Goal: Information Seeking & Learning: Compare options

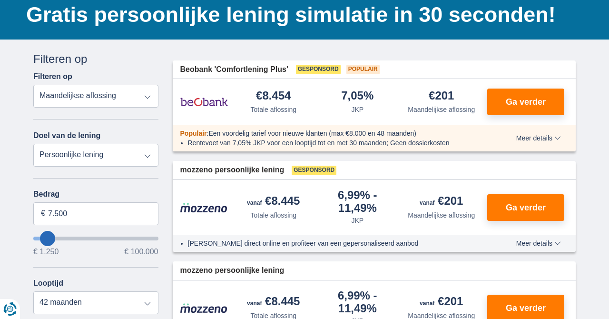
scroll to position [92, 0]
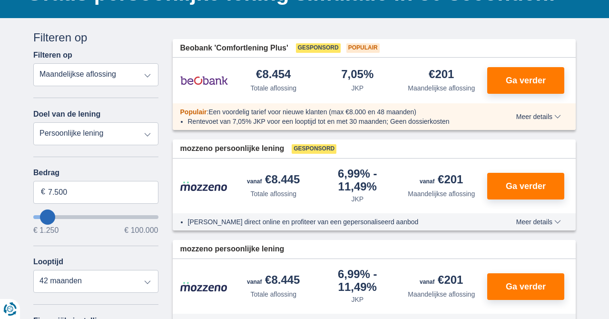
type input "3.250"
type input "3250"
select select "30"
type input "1.250"
type input "1250"
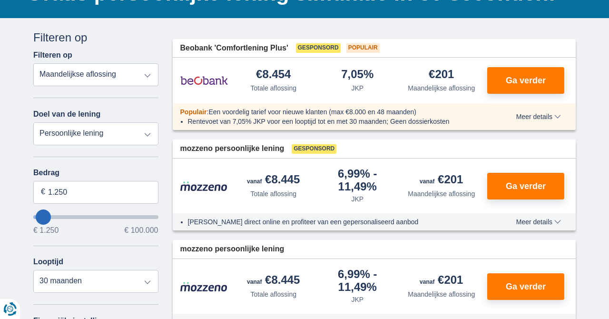
select select "24"
type input "3.250"
type input "3250"
type input "5.250"
type input "5250"
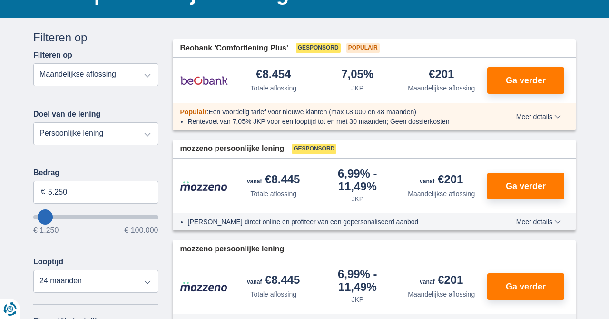
select select "36"
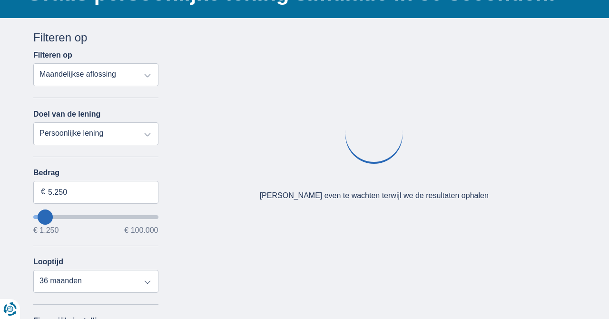
type input "6.250"
type input "6250"
type input "7.250"
type input "7250"
type input "8.250"
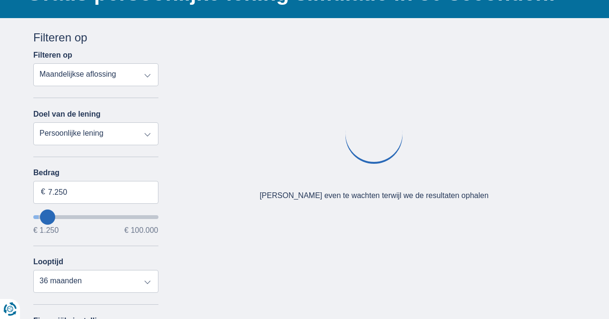
type input "8250"
select select "42"
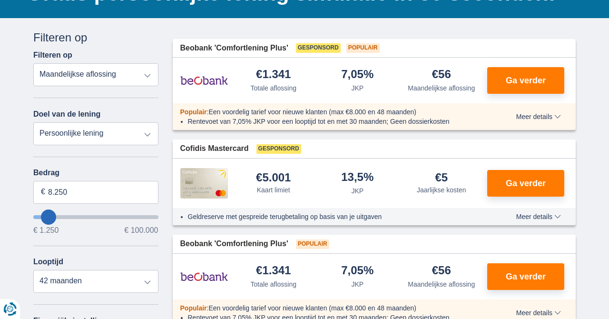
type input "7.250"
type input "7250"
type input "5.250"
type input "5250"
select select "36"
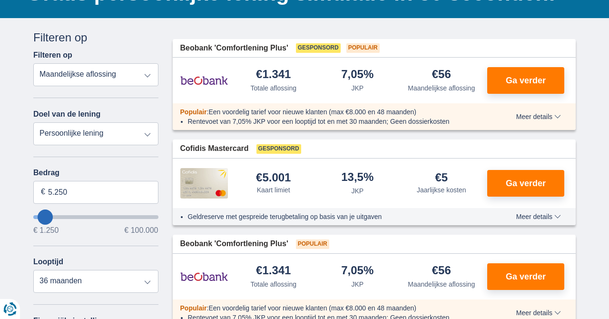
type input "6.250"
type input "6250"
select select "42"
type input "7.250"
type input "7250"
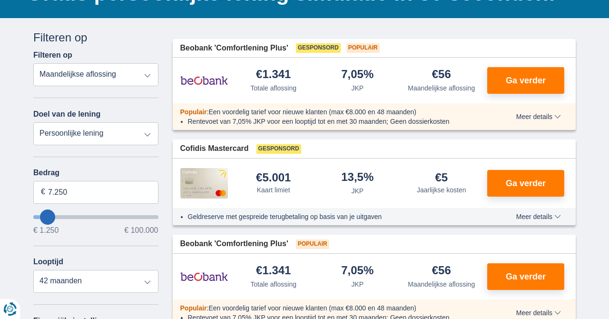
type input "8.250"
type input "8250"
type input "9.250"
type input "9250"
select select "48"
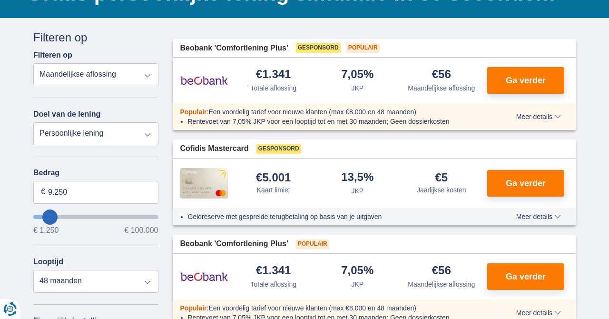
type input "8.250"
type input "8250"
type input "7.250"
type input "7250"
select select "42"
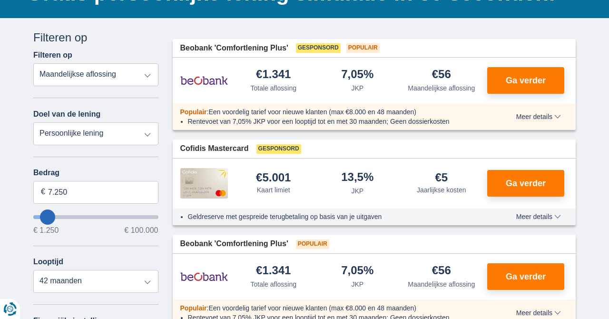
type input "8.250"
type input "8250"
select select "48"
type input "7.250"
type input "7250"
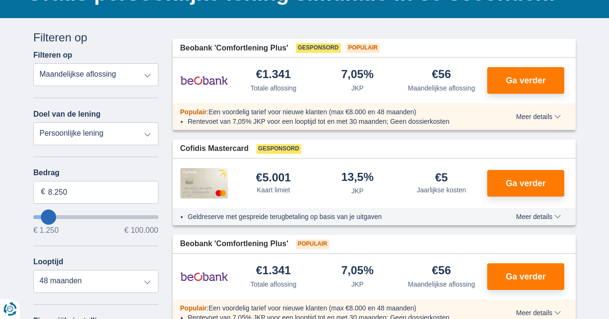
select select "42"
type input "8.250"
type input "8250"
type input "7.250"
type input "7250"
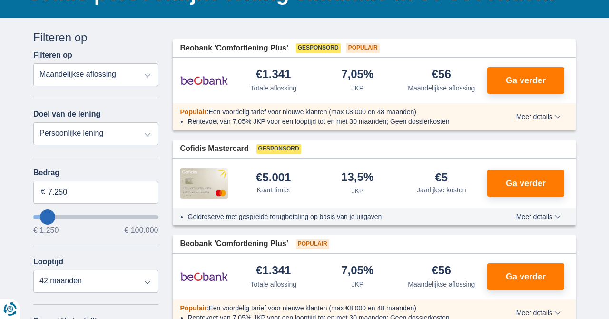
type input "6.250"
type input "6250"
type input "5.250"
type input "5250"
type input "4.250"
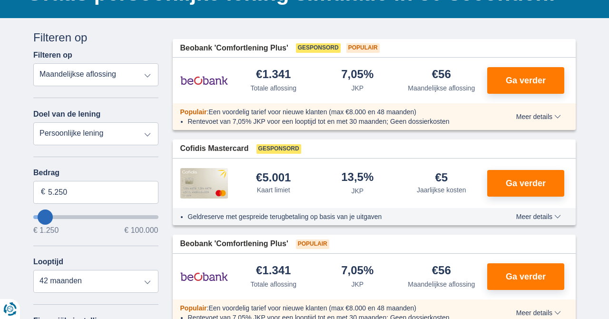
type input "4250"
type input "3.250"
type input "3250"
type input "4.250"
type input "4250"
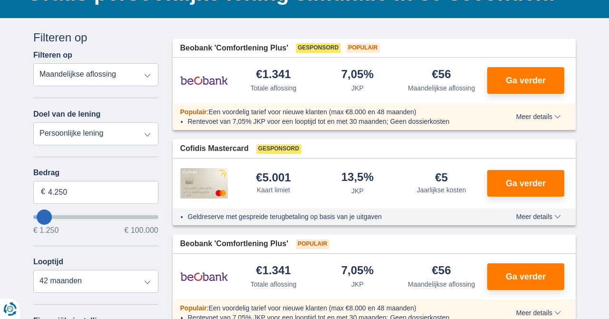
select select "36"
type input "5.250"
type input "5250"
type input "4.250"
type input "4250"
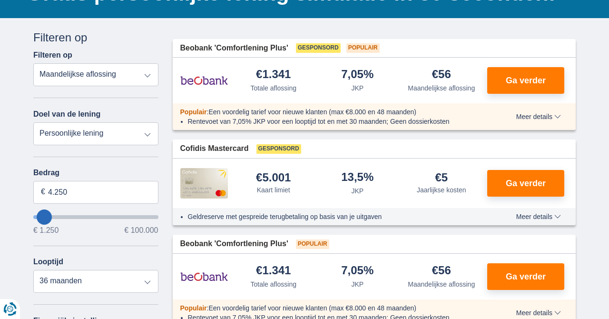
type input "3.250"
type input "3250"
select select "30"
type input "2.250"
type input "2250"
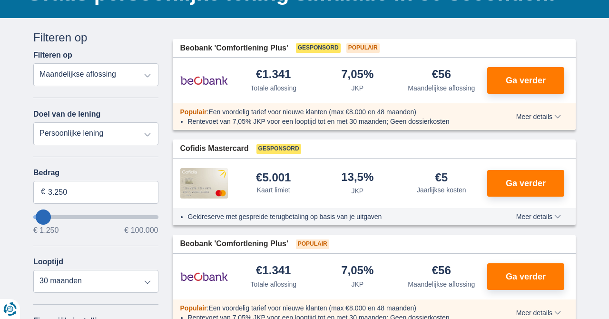
select select "24"
type input "3.250"
type input "3250"
select select "30"
type input "2.250"
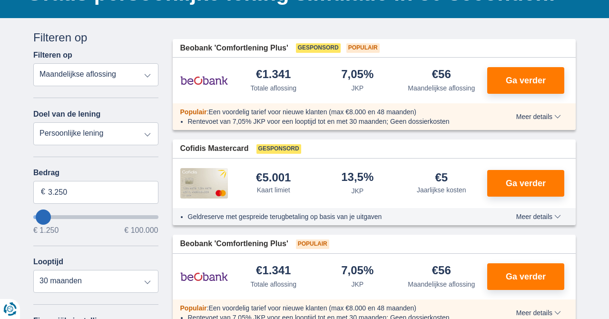
type input "2250"
select select "24"
type input "3.250"
type input "3250"
select select "30"
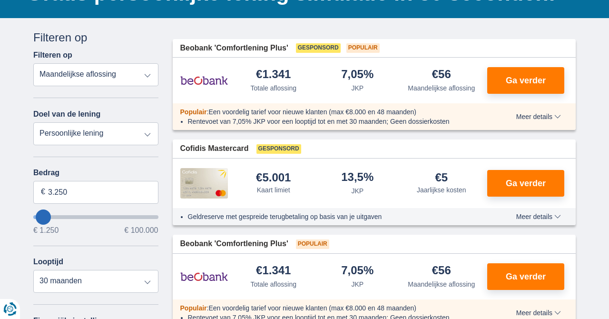
type input "4.250"
type input "4250"
type input "3.250"
type input "3250"
type input "4.250"
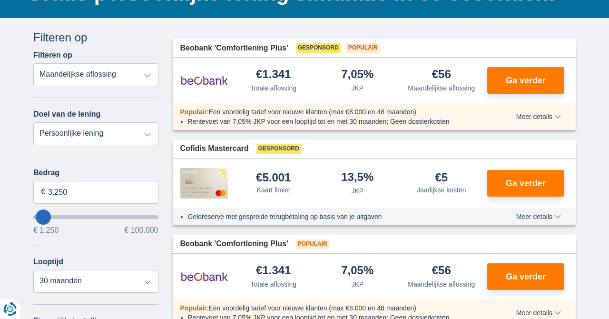
type input "4250"
type input "5.250"
type input "5250"
select select "36"
type input "6.250"
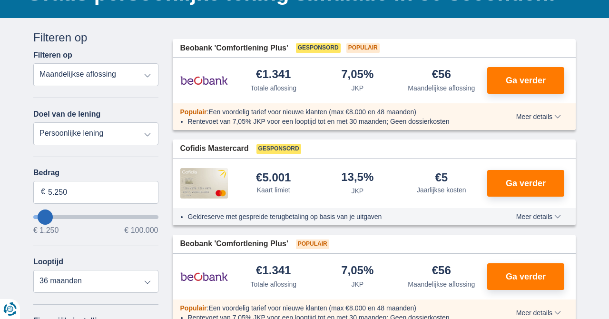
type input "6250"
type input "5.250"
type input "5250"
type input "6.250"
type input "6250"
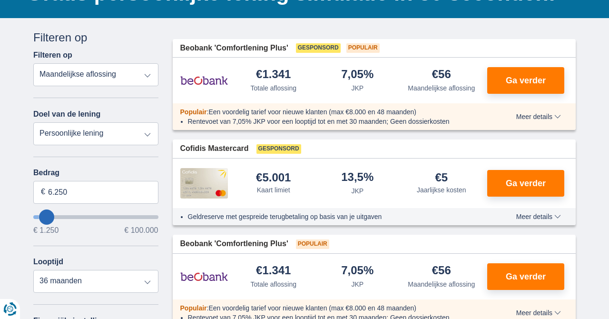
type input "5.250"
type input "5250"
type input "6.250"
type input "6250"
select select "42"
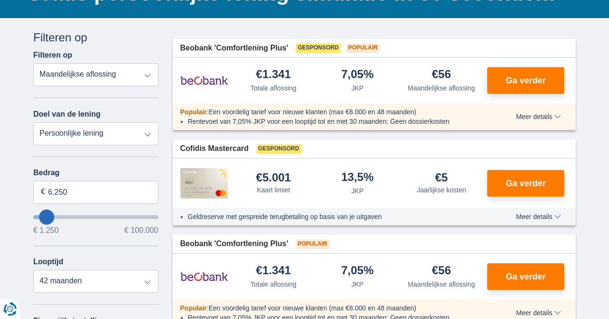
type input "5.250"
type input "5250"
select select "36"
type input "6.250"
type input "6250"
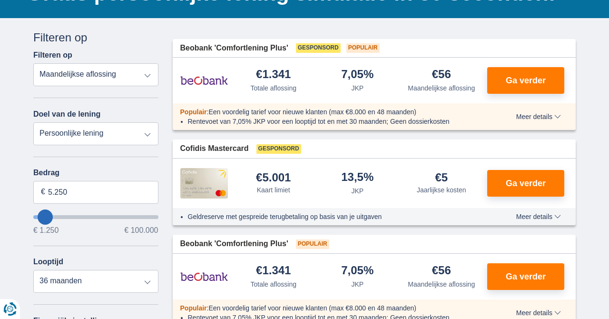
select select "42"
type input "5.250"
type input "5250"
select select "36"
type input "6.250"
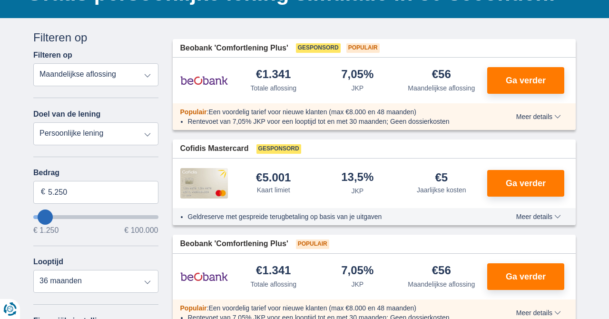
type input "6250"
select select "42"
type input "5.250"
type input "5250"
select select "36"
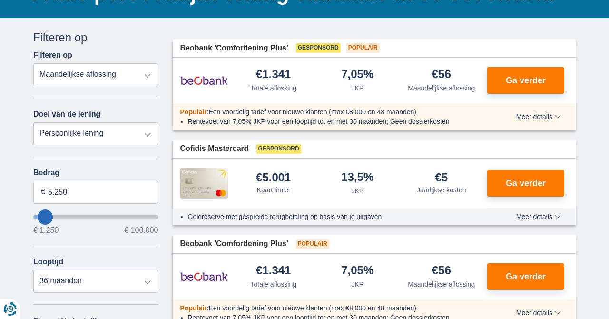
type input "4.250"
type input "4250"
type input "5.250"
type input "5250"
type input "6.250"
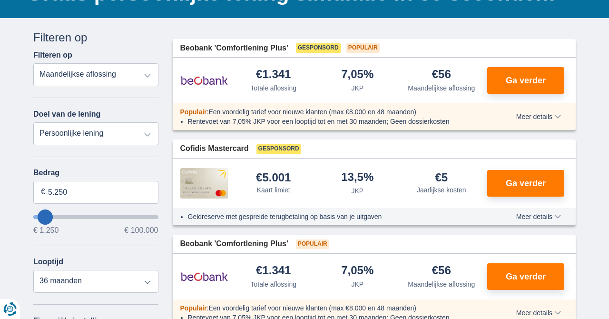
type input "6250"
type input "5.250"
type input "5250"
type input "4.250"
type input "4250"
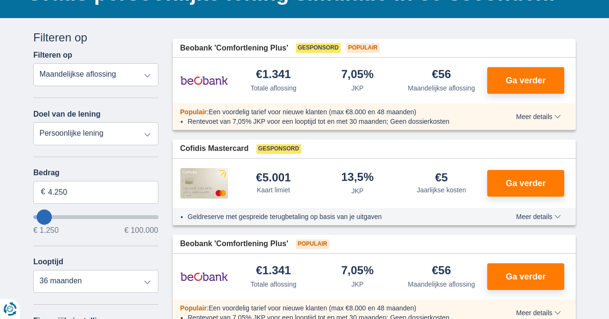
select select "36"
type input "5.250"
type input "5250"
type input "4.250"
type input "4250"
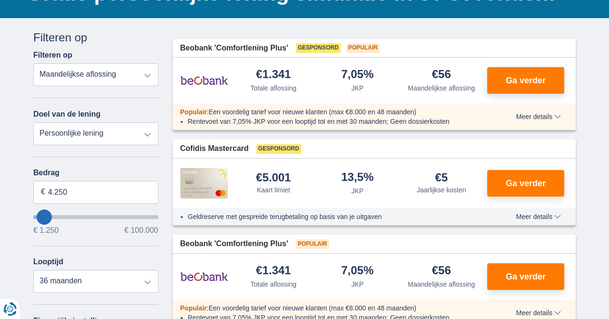
type input "3.250"
type input "3250"
select select "30"
type input "2.250"
type input "2250"
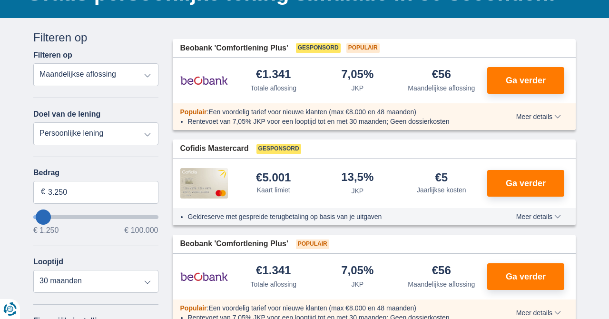
select select "24"
type input "3.250"
type input "3250"
select select "30"
type input "5.250"
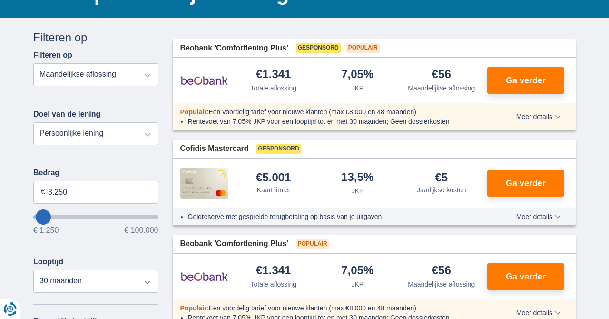
type input "5250"
select select "36"
type input "4250"
type input "4.250"
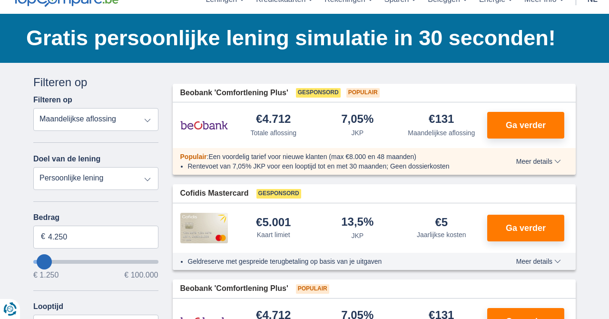
scroll to position [0, 0]
